Goal: Task Accomplishment & Management: Manage account settings

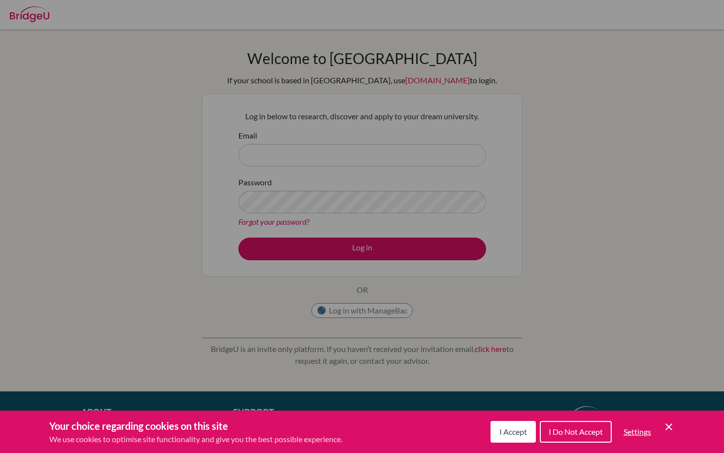
click at [303, 158] on div "Cookie Preferences" at bounding box center [362, 226] width 724 height 453
click at [286, 157] on div "Cookie Preferences" at bounding box center [362, 226] width 724 height 453
click at [522, 430] on span "I Accept" at bounding box center [513, 430] width 28 height 9
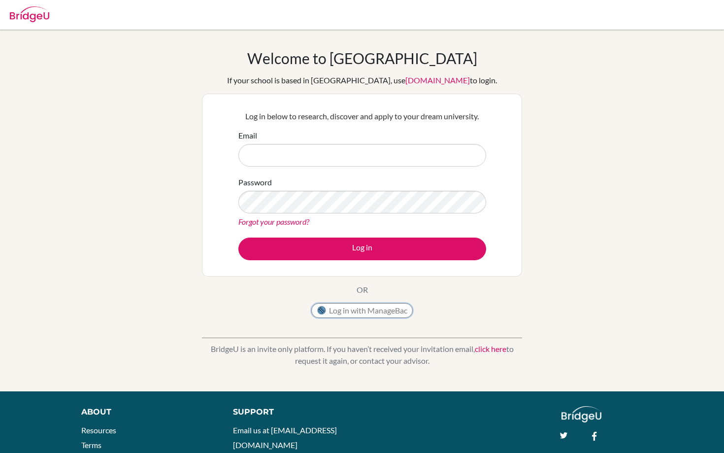
click at [332, 308] on button "Log in with ManageBac" at bounding box center [361, 310] width 101 height 15
type input "[EMAIL_ADDRESS][DOMAIN_NAME]"
click at [354, 310] on button "Log in with ManageBac" at bounding box center [361, 310] width 101 height 15
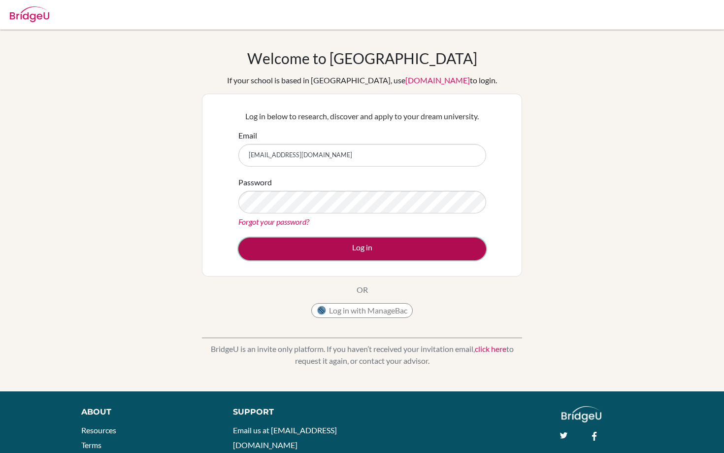
click at [320, 247] on button "Log in" at bounding box center [362, 248] width 248 height 23
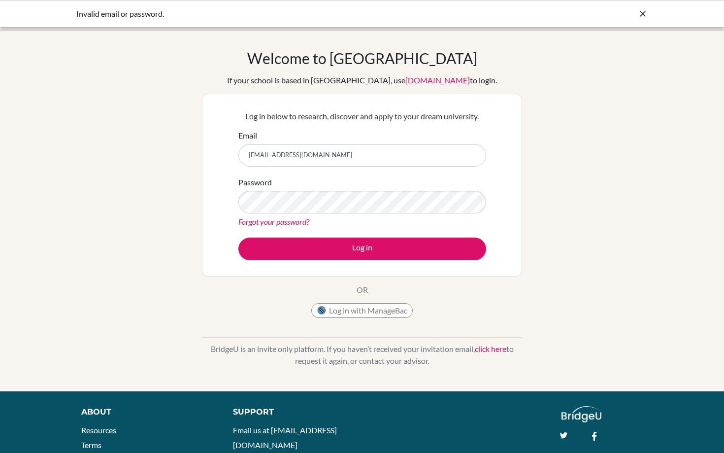
click at [355, 152] on input "DIA240305@diaestudents.com" at bounding box center [362, 155] width 248 height 23
click at [480, 350] on link "click here" at bounding box center [491, 348] width 32 height 9
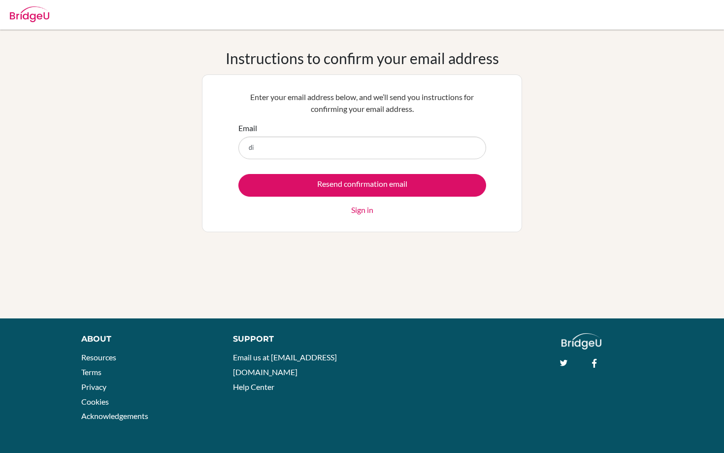
type input "[EMAIL_ADDRESS][DOMAIN_NAME]"
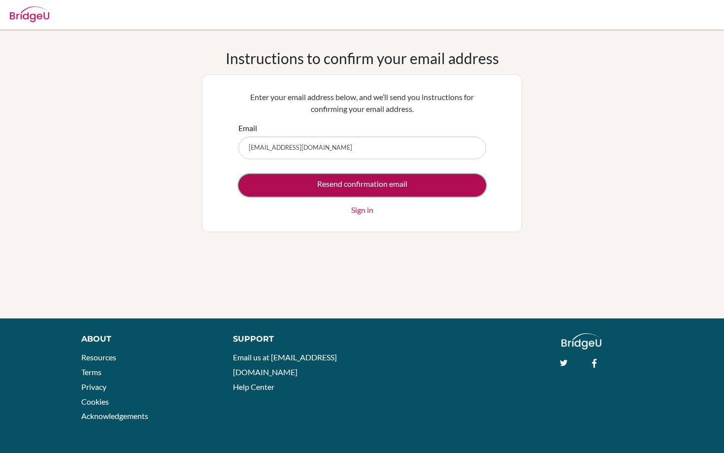
click at [360, 187] on input "Resend confirmation email" at bounding box center [362, 185] width 248 height 23
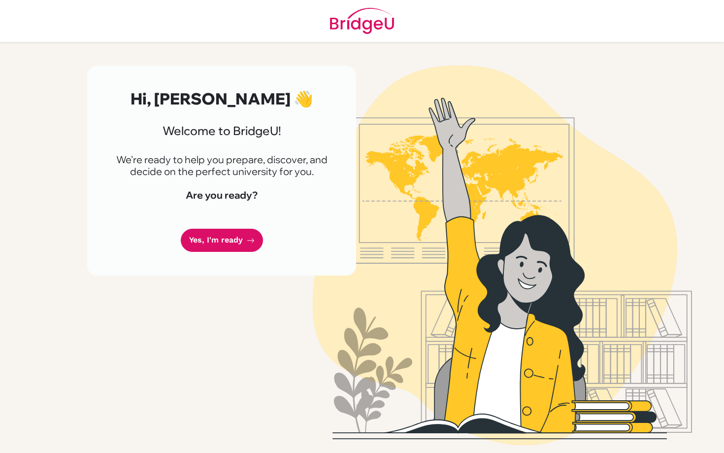
click at [215, 242] on link "Yes, I'm ready" at bounding box center [222, 239] width 82 height 23
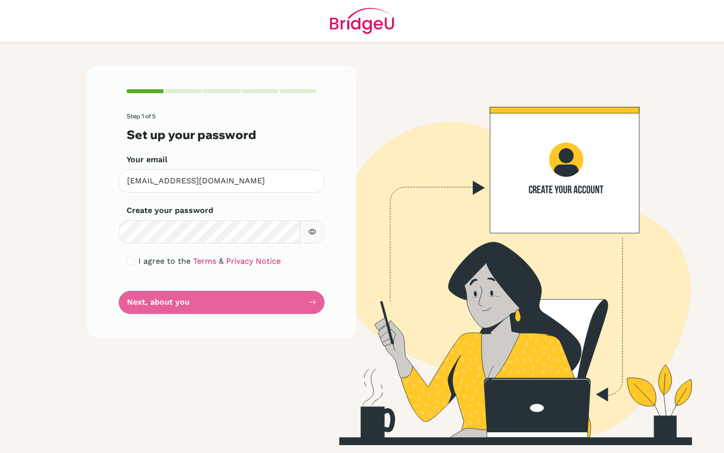
click at [165, 248] on form "Step 1 of 5 Set up your password Your email [EMAIL_ADDRESS][DOMAIN_NAME] Invali…" at bounding box center [222, 213] width 190 height 200
click at [130, 261] on input "checkbox" at bounding box center [131, 261] width 8 height 8
checkbox input "true"
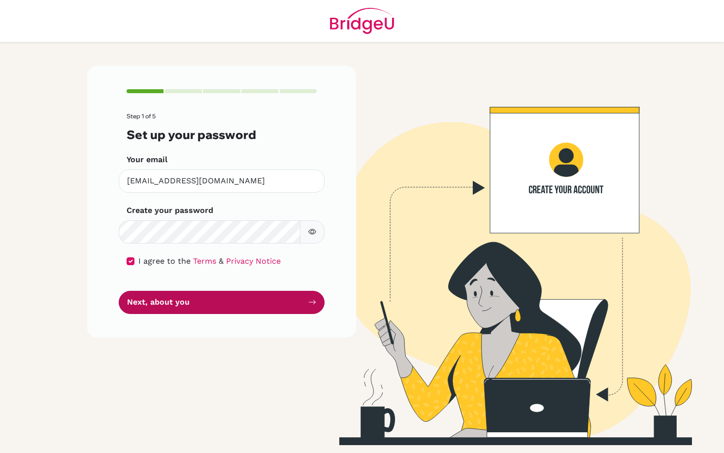
click at [154, 306] on button "Next, about you" at bounding box center [222, 302] width 206 height 23
